Goal: Information Seeking & Learning: Learn about a topic

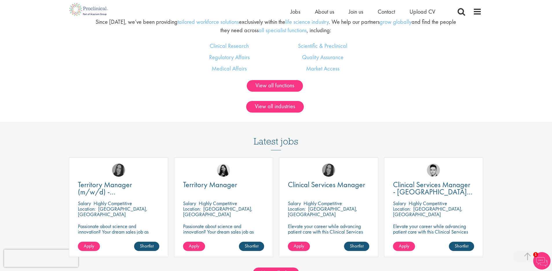
scroll to position [568, 0]
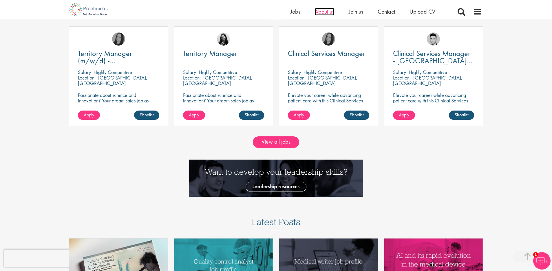
click at [322, 12] on span "About us" at bounding box center [324, 12] width 19 height 8
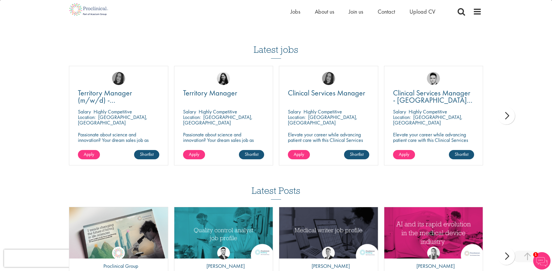
scroll to position [999, 0]
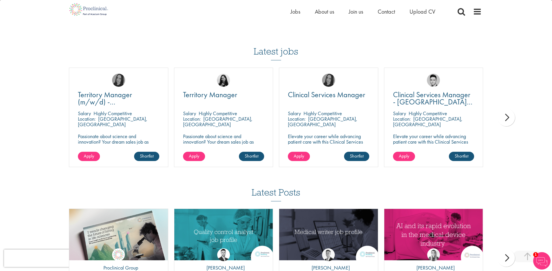
click at [501, 121] on div "next" at bounding box center [506, 117] width 17 height 17
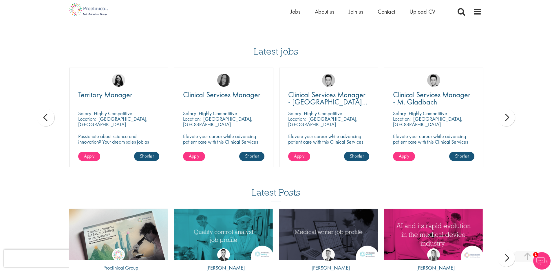
click at [501, 121] on div "next" at bounding box center [506, 117] width 17 height 17
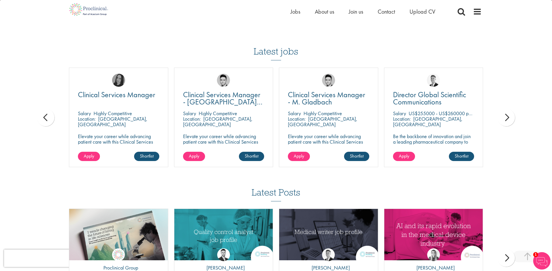
click at [501, 121] on div "next" at bounding box center [506, 117] width 17 height 17
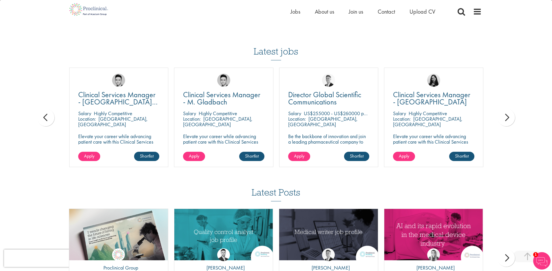
click at [501, 121] on div "next" at bounding box center [506, 117] width 17 height 17
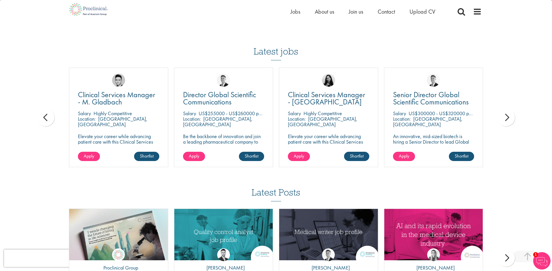
click at [501, 121] on div "next" at bounding box center [506, 117] width 17 height 17
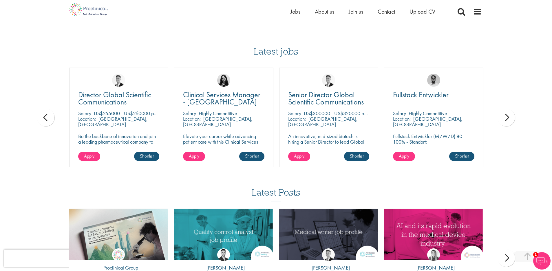
click at [501, 121] on div "next" at bounding box center [506, 117] width 17 height 17
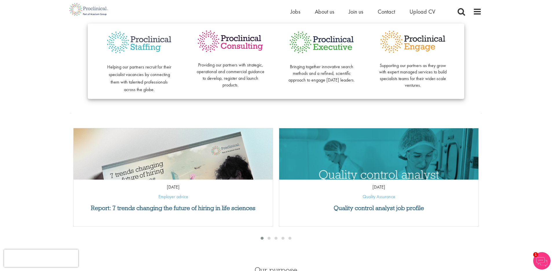
scroll to position [0, 0]
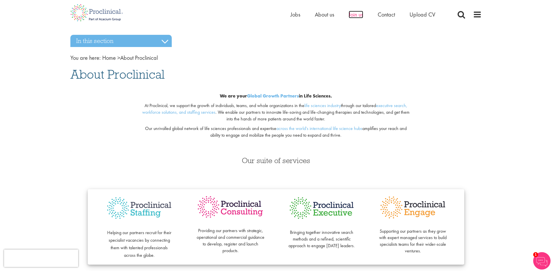
click at [361, 17] on span "Join us" at bounding box center [356, 15] width 14 height 8
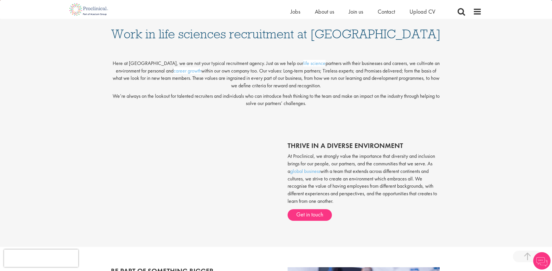
scroll to position [77, 0]
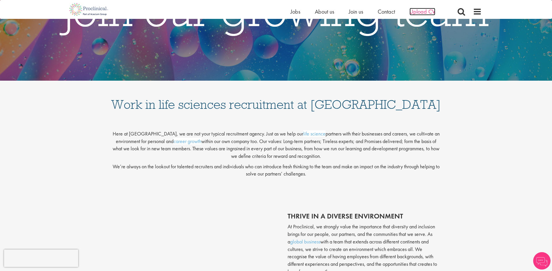
click at [413, 10] on span "Upload CV" at bounding box center [423, 12] width 26 height 8
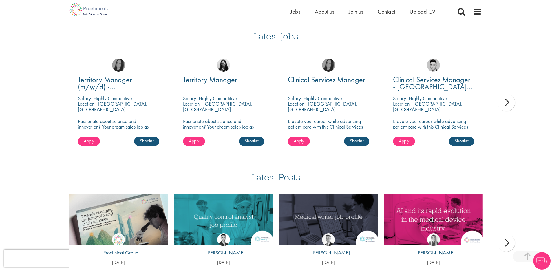
scroll to position [394, 0]
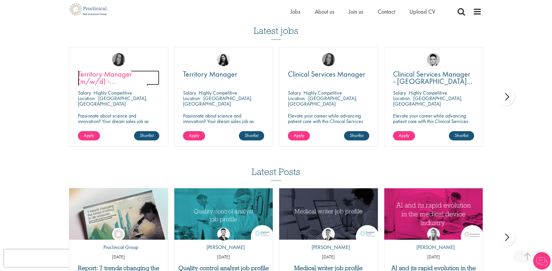
click at [137, 81] on span "Territory Manager (m/w/d) - Mecklenburg-Vorpommern" at bounding box center [113, 81] width 70 height 24
